Goal: Information Seeking & Learning: Learn about a topic

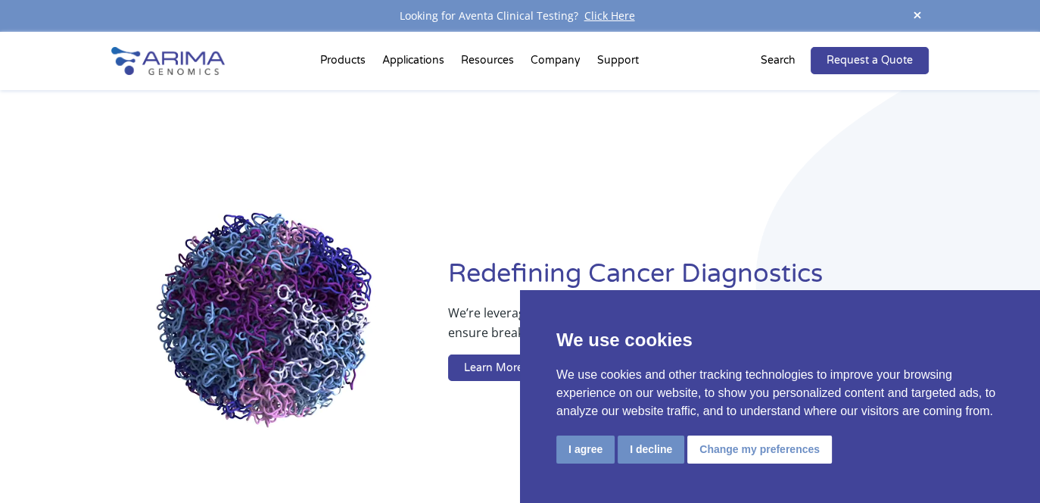
click at [580, 448] on button "I agree" at bounding box center [585, 449] width 58 height 28
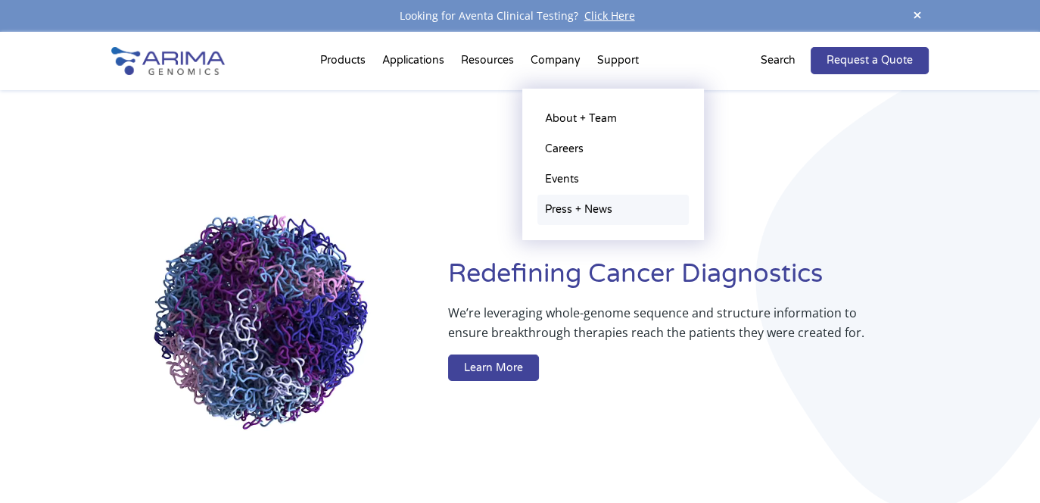
click at [574, 203] on link "Press + News" at bounding box center [613, 210] width 151 height 30
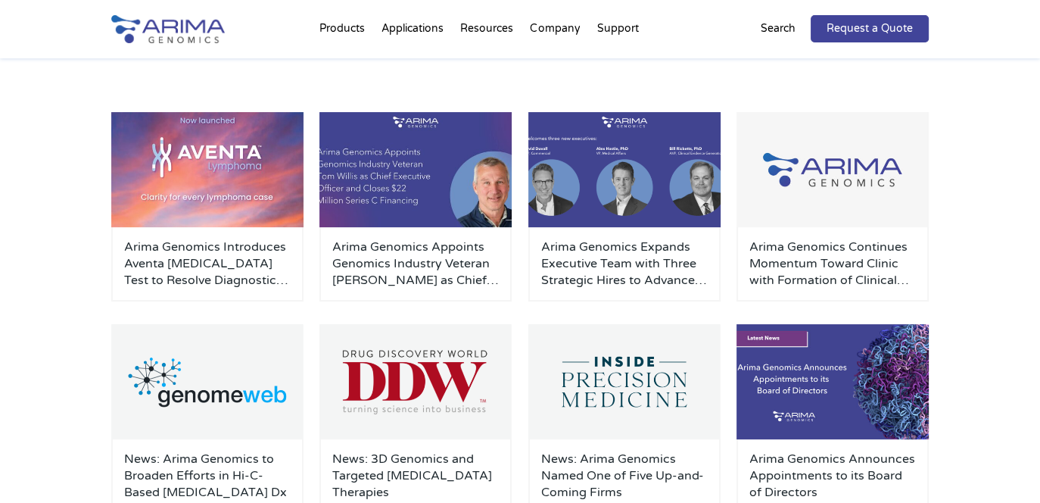
scroll to position [213, 0]
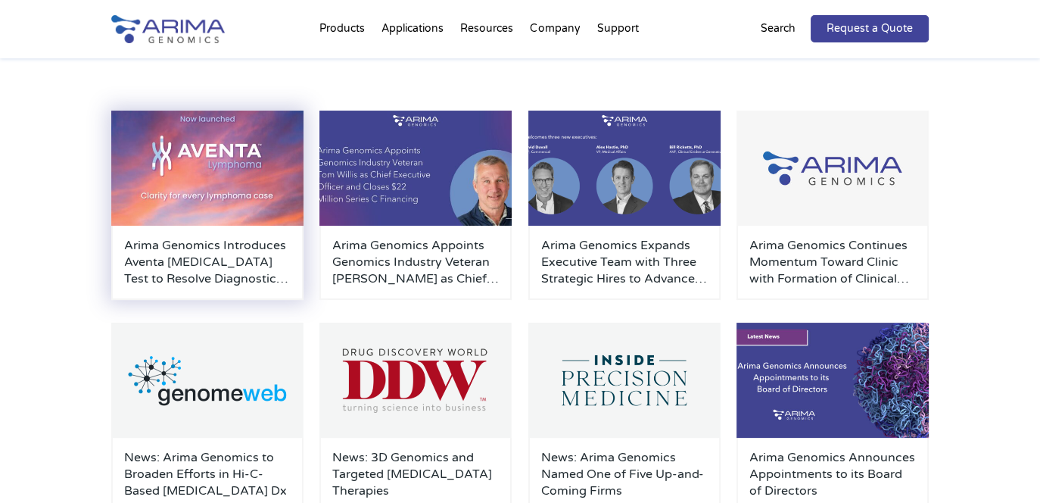
click at [189, 260] on h3 "Arima Genomics Introduces Aventa Lymphoma Test to Resolve Diagnostic Uncertaint…" at bounding box center [207, 262] width 167 height 50
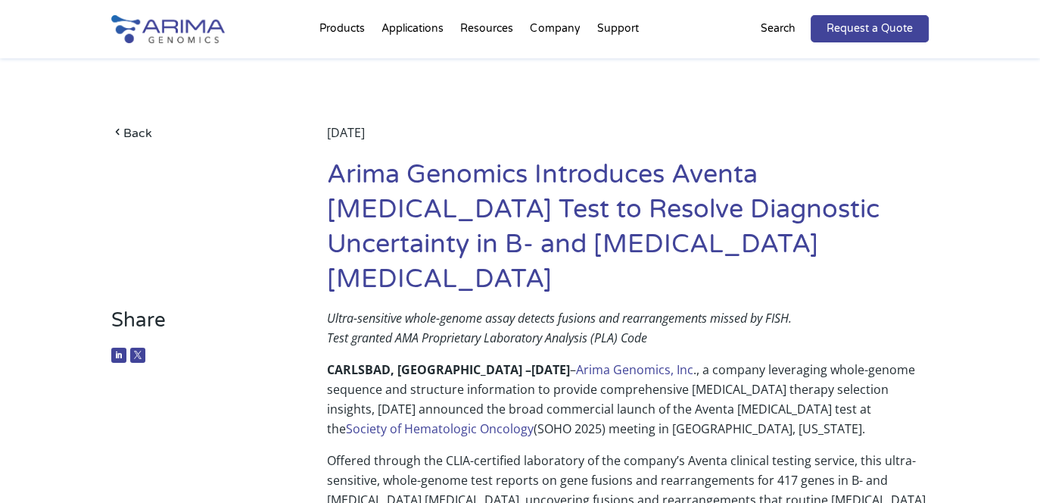
scroll to position [119, 0]
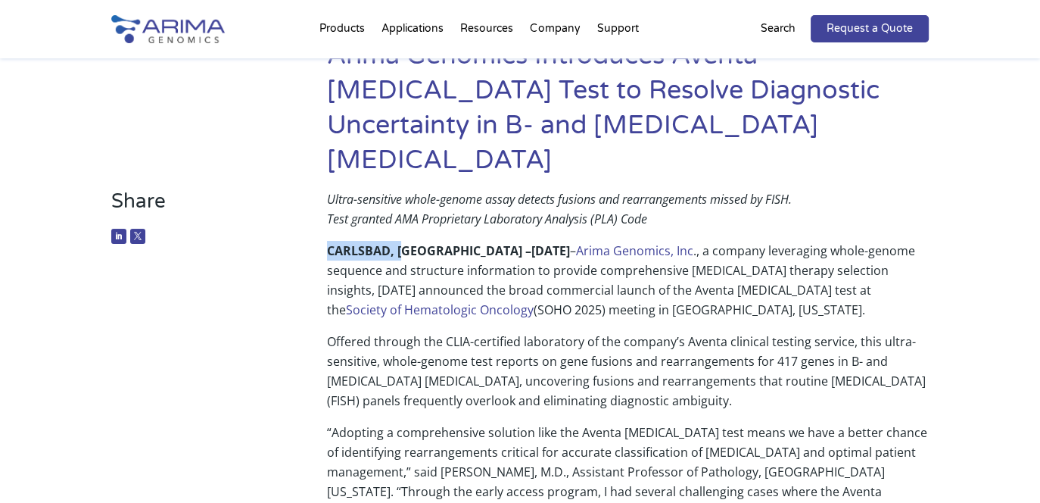
drag, startPoint x: 401, startPoint y: 213, endPoint x: 316, endPoint y: 216, distance: 84.8
copy b "CARLSBAD, C"
click at [469, 332] on p "Offered through the CLIA-certified laboratory of the company’s Aventa clinical …" at bounding box center [628, 377] width 602 height 91
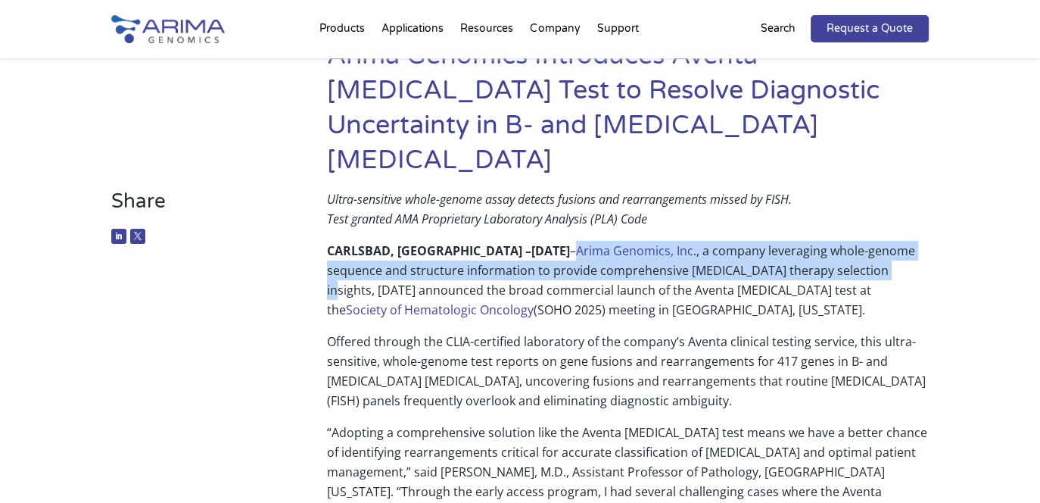
drag, startPoint x: 547, startPoint y: 208, endPoint x: 875, endPoint y: 238, distance: 329.9
click at [875, 241] on p "CARLSBAD, CA – September 3, 2025 – Arima Genomics, Inc ., a company leveraging …" at bounding box center [628, 286] width 602 height 91
copy p "Arima Genomics, Inc ., a company leveraging whole-genome sequence and structure…"
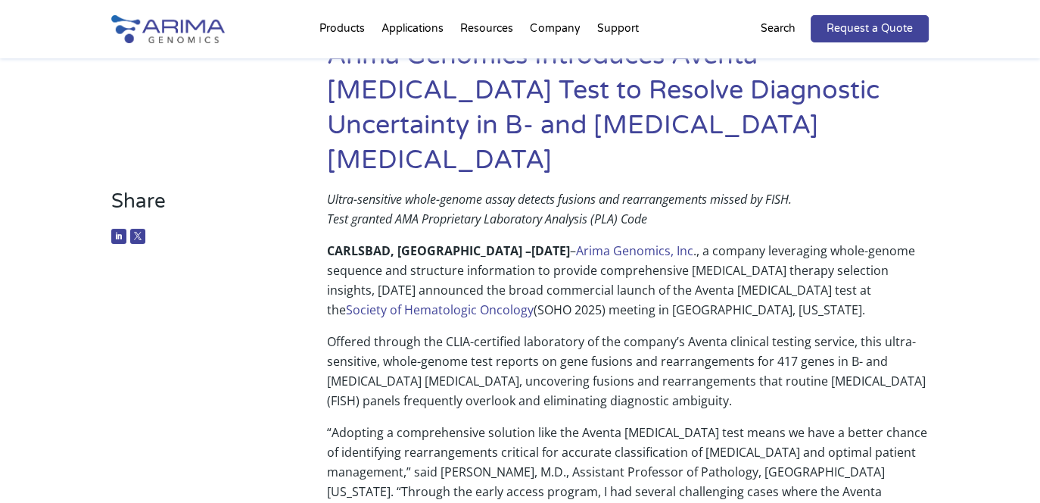
click at [446, 384] on p "Offered through the CLIA-certified laboratory of the company’s Aventa clinical …" at bounding box center [628, 377] width 602 height 91
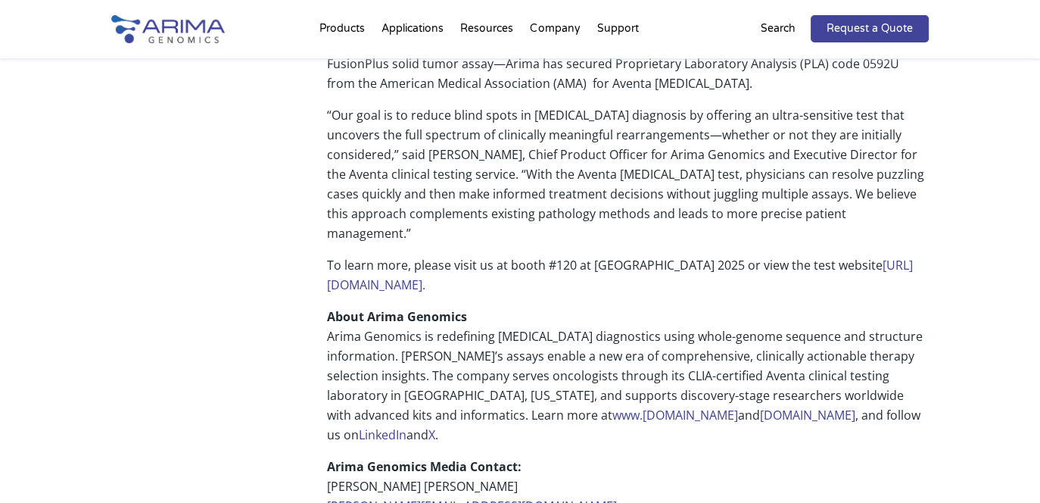
scroll to position [1070, 0]
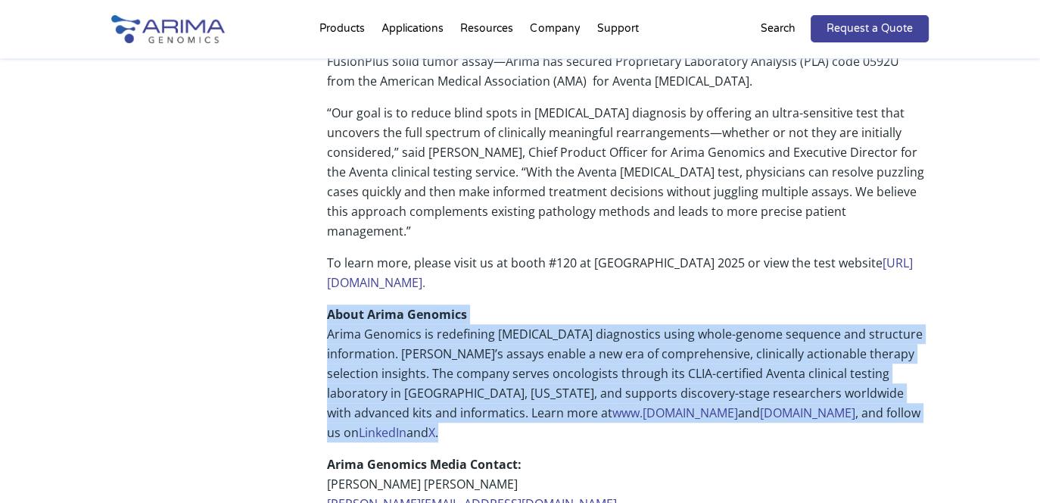
drag, startPoint x: 907, startPoint y: 323, endPoint x: 310, endPoint y: 210, distance: 607.9
copy p "About Arima Genomics Arima Genomics is redefining cancer diagnostics using whol…"
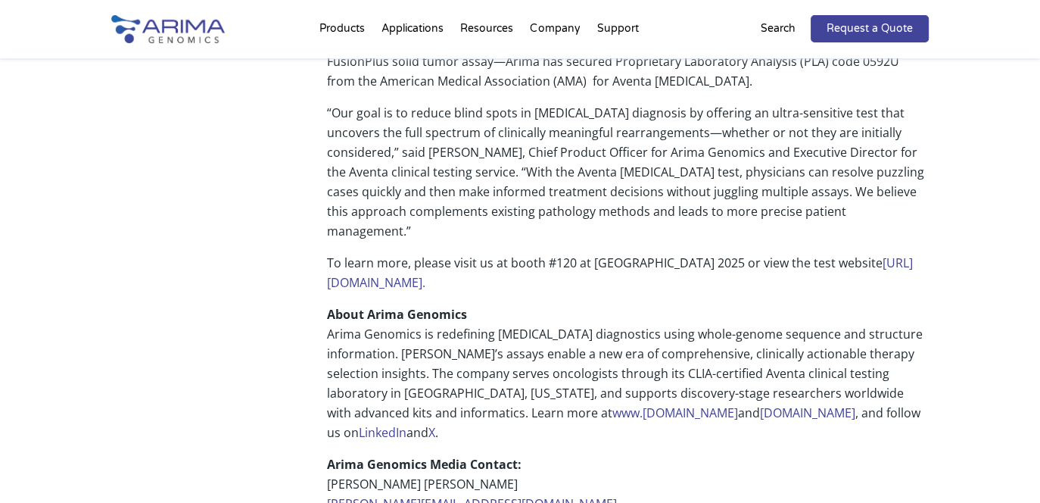
click at [435, 424] on link "X" at bounding box center [432, 432] width 7 height 17
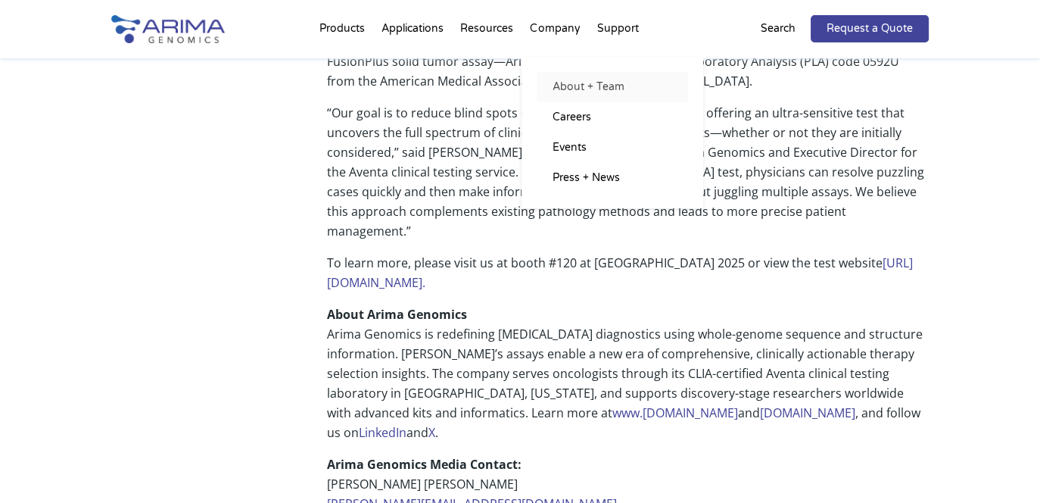
click at [557, 89] on link "About + Team" at bounding box center [612, 87] width 151 height 30
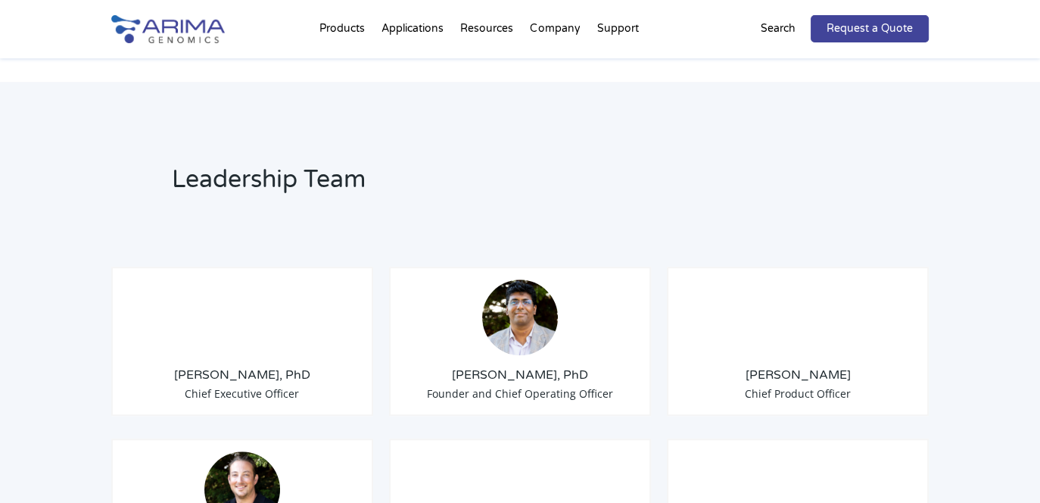
scroll to position [1167, 0]
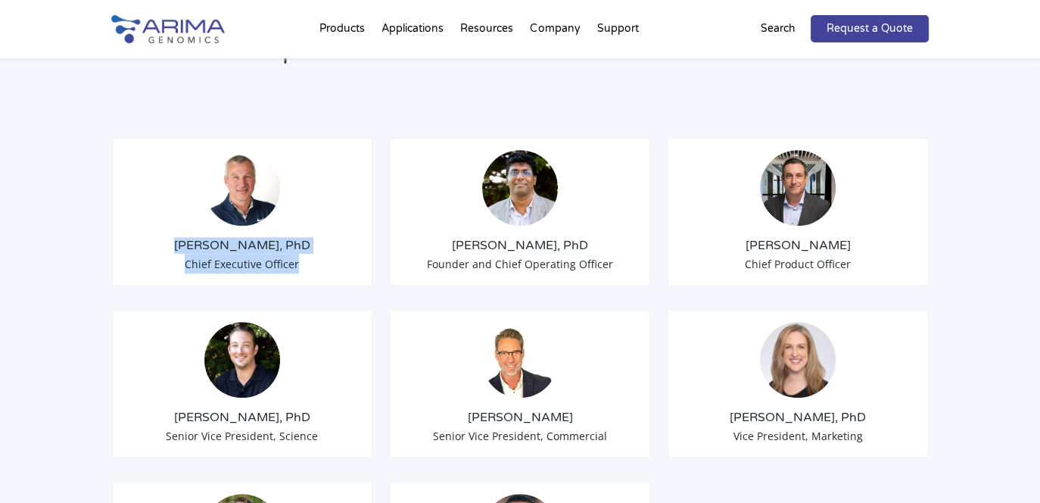
drag, startPoint x: 342, startPoint y: 251, endPoint x: 193, endPoint y: 216, distance: 153.3
click at [193, 216] on div "Tom Willis, PhD Chief Executive Officer" at bounding box center [242, 211] width 262 height 149
copy div "Tom Willis, PhD Chief Executive Officer"
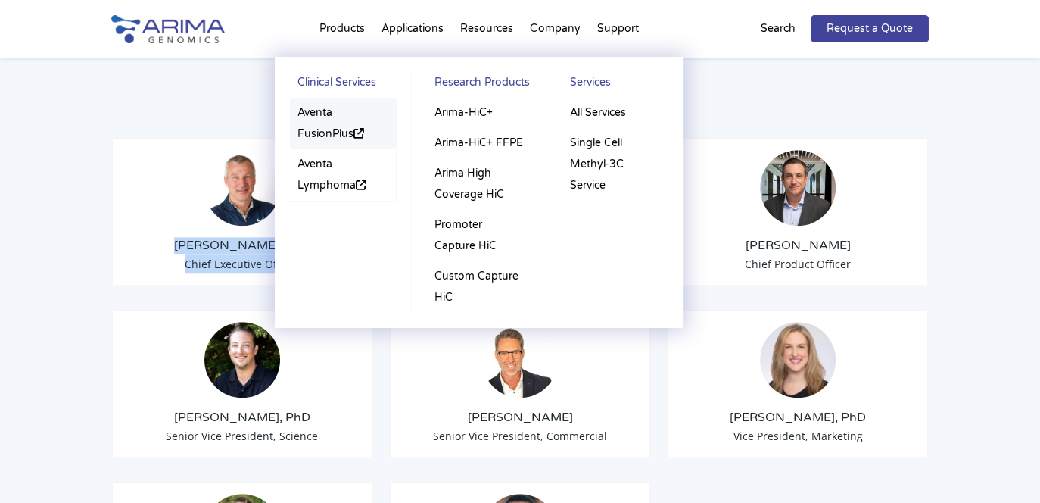
click at [310, 108] on link "Aventa FusionPlus" at bounding box center [343, 123] width 106 height 51
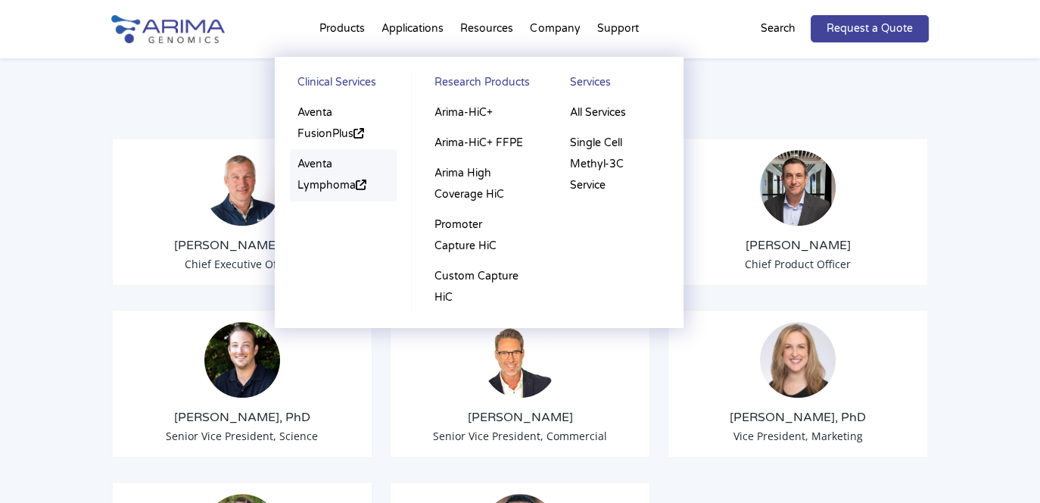
click at [322, 186] on link "Aventa Lymphoma" at bounding box center [343, 174] width 106 height 51
